Goal: Task Accomplishment & Management: Complete application form

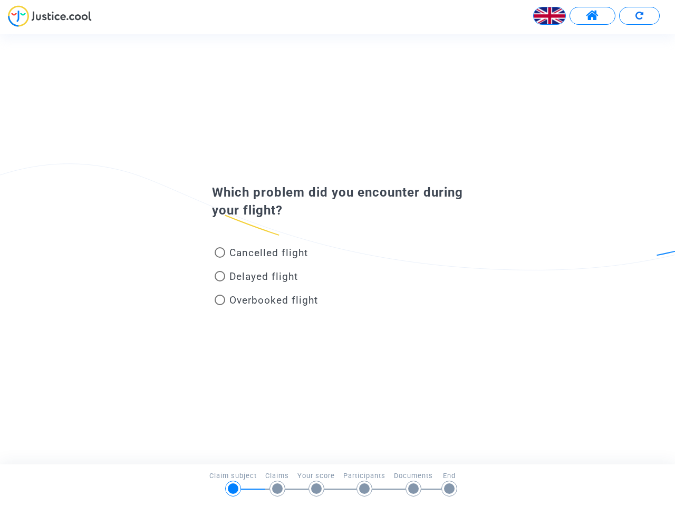
click at [550, 16] on img at bounding box center [550, 16] width 32 height 32
click at [592, 16] on span at bounding box center [592, 16] width 13 height 14
click at [639, 16] on div at bounding box center [337, 19] width 675 height 29
click at [338, 249] on div "Cancelled flight" at bounding box center [320, 255] width 233 height 24
click at [261, 255] on span "Cancelled flight" at bounding box center [268, 253] width 79 height 12
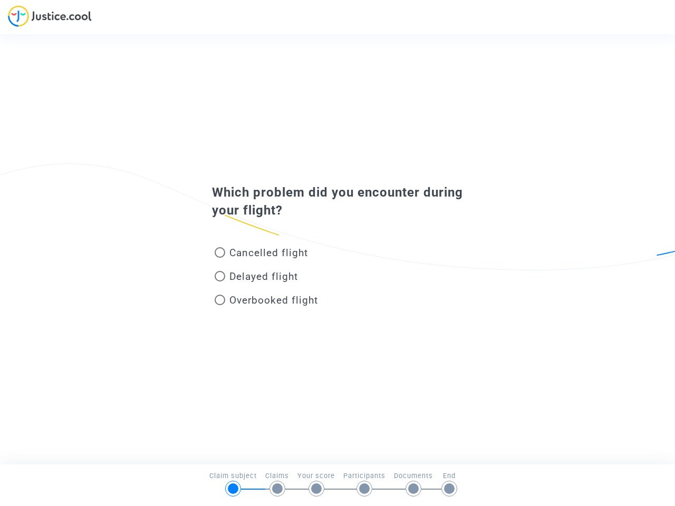
click at [220, 258] on input "Cancelled flight" at bounding box center [219, 258] width 1 height 1
radio input "true"
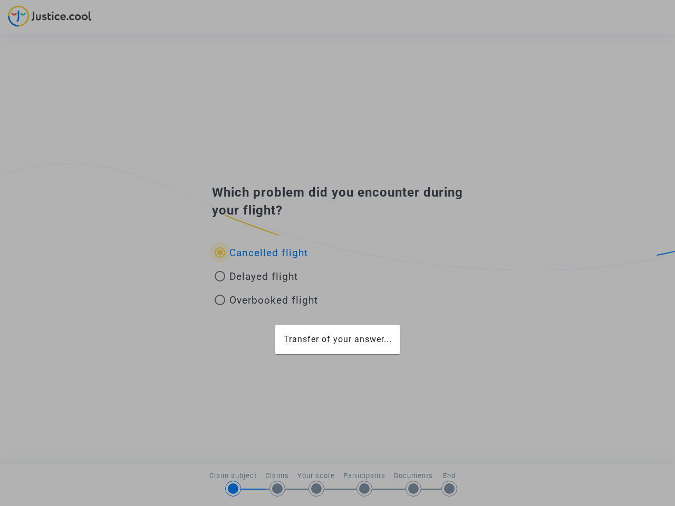
click at [261, 253] on div "Transfer of your answer..." at bounding box center [337, 253] width 675 height 506
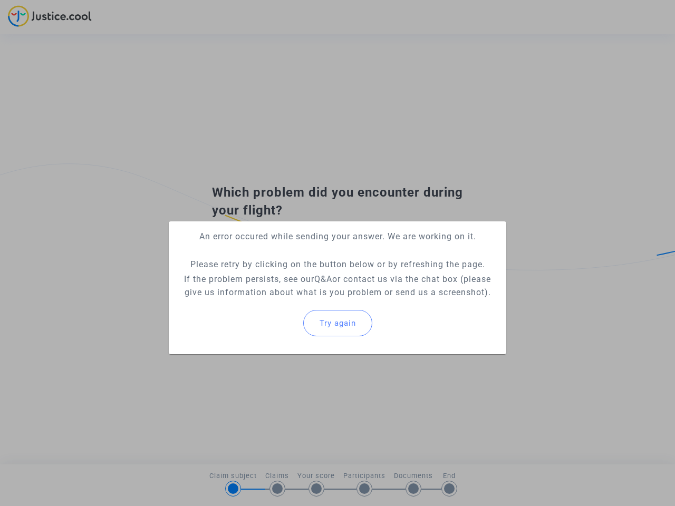
click at [256, 278] on p "If the problem persists, see our Q&A or contact us via the chat box (please giv…" at bounding box center [337, 286] width 321 height 26
click at [256, 276] on p "If the problem persists, see our Q&A or contact us via the chat box (please giv…" at bounding box center [337, 286] width 321 height 26
click at [266, 302] on div "Try again" at bounding box center [337, 323] width 321 height 45
click at [266, 300] on mat-card "An error occured while sending your answer. We are working on it. Please retry …" at bounding box center [338, 288] width 338 height 133
